Goal: Task Accomplishment & Management: Complete application form

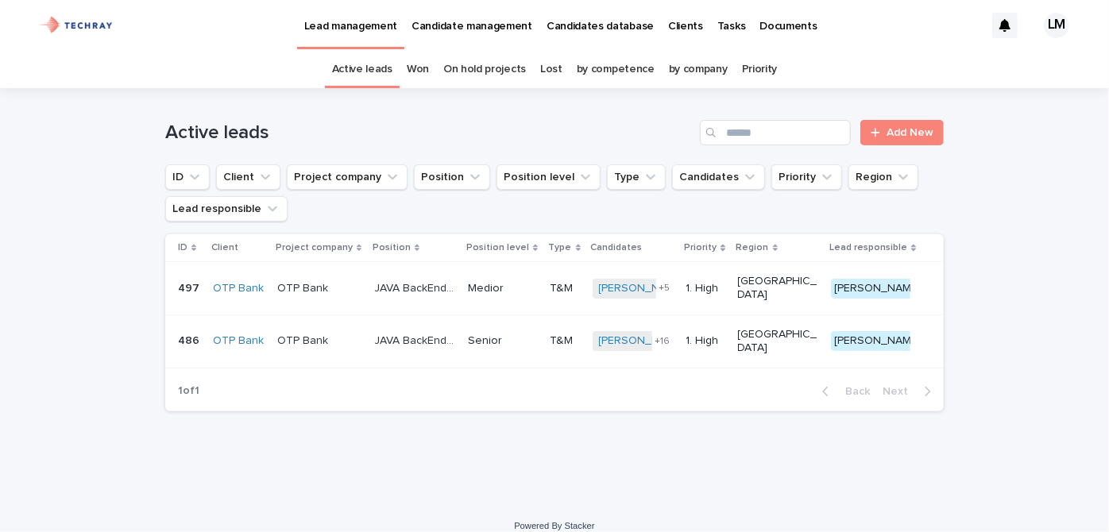
click at [595, 21] on p "Candidates database" at bounding box center [600, 16] width 107 height 33
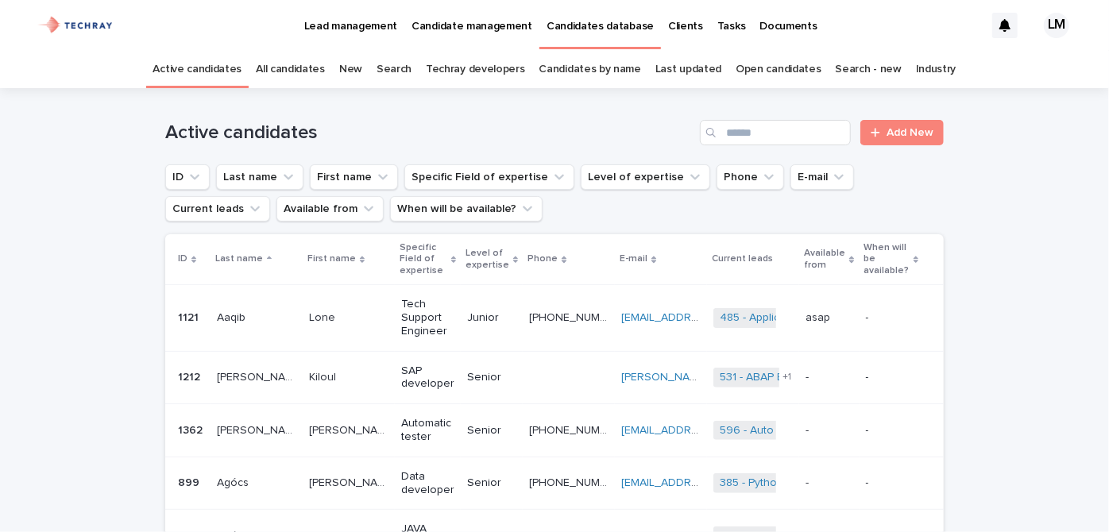
click at [357, 62] on link "New" at bounding box center [350, 69] width 23 height 37
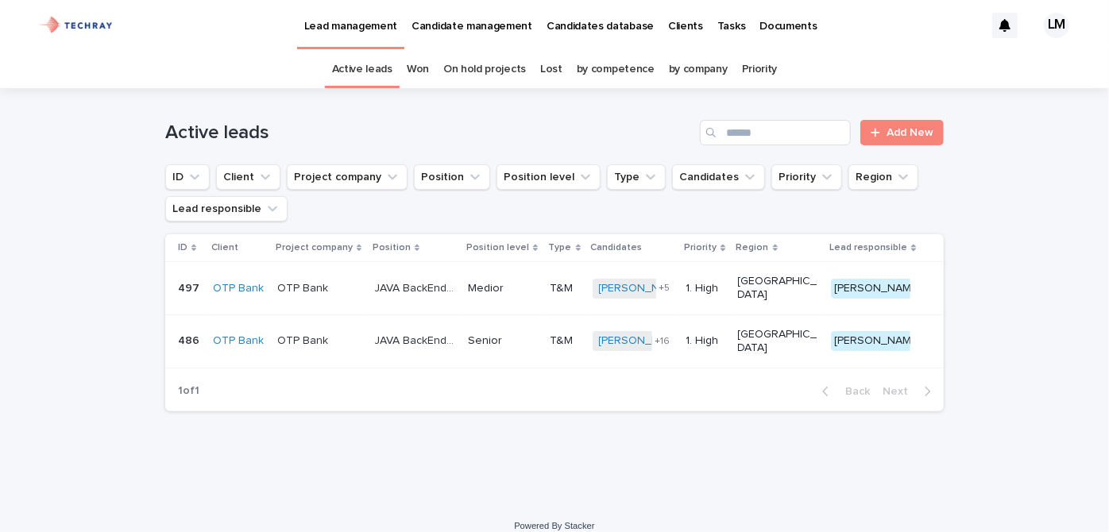
click at [578, 25] on p "Candidates database" at bounding box center [600, 16] width 107 height 33
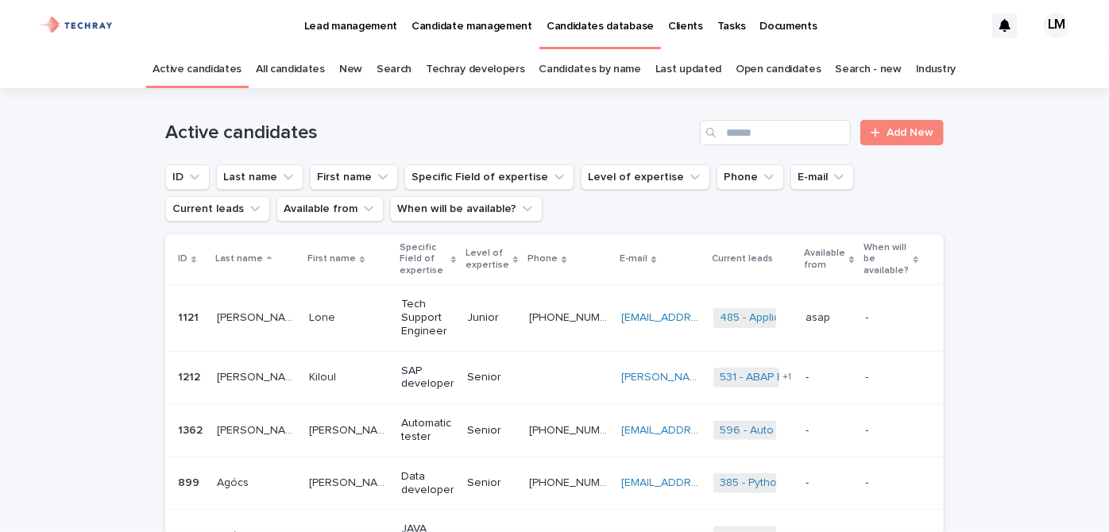
click at [353, 62] on link "New" at bounding box center [350, 69] width 23 height 37
